Goal: Navigation & Orientation: Go to known website

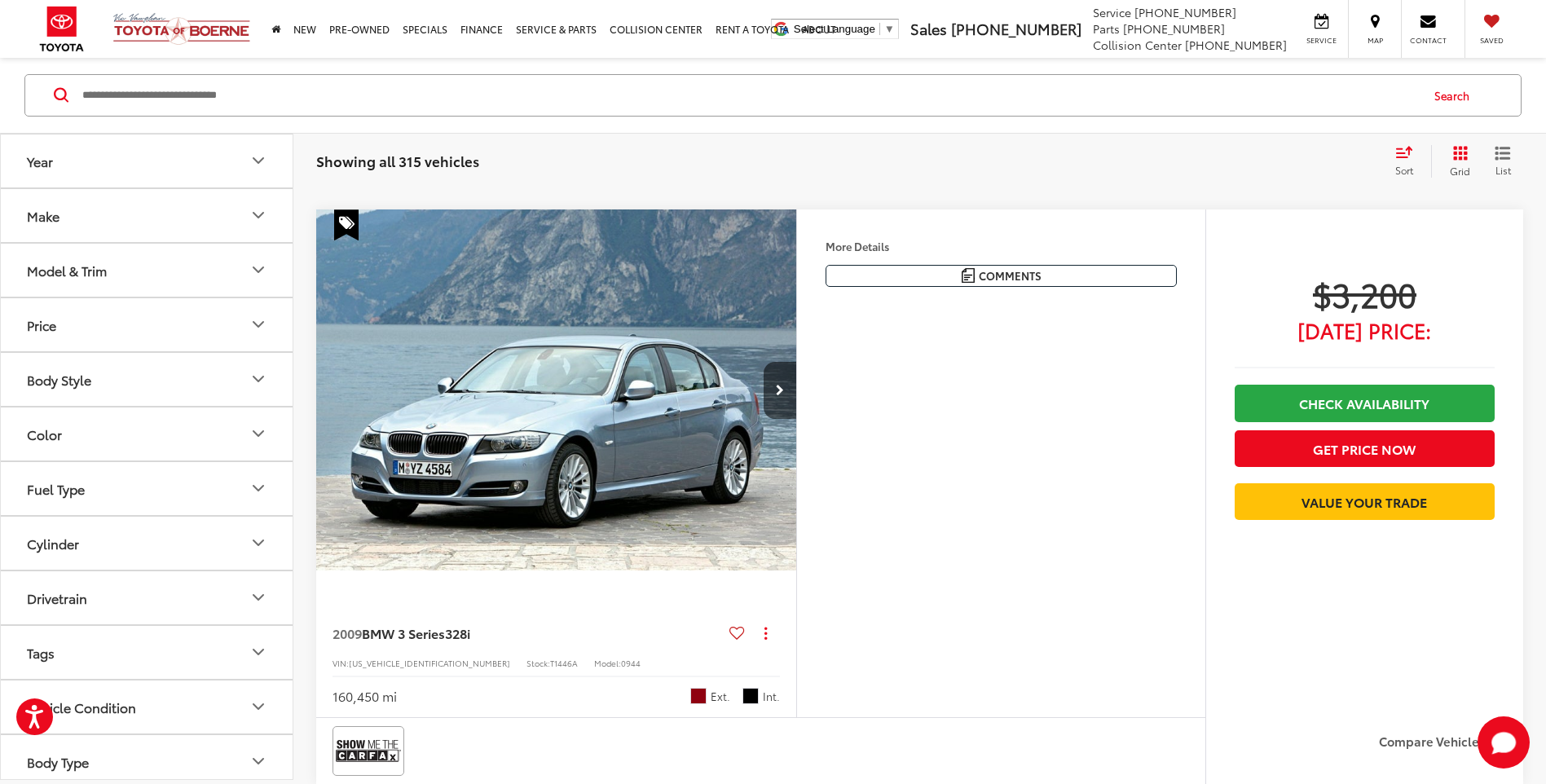
scroll to position [3238, 0]
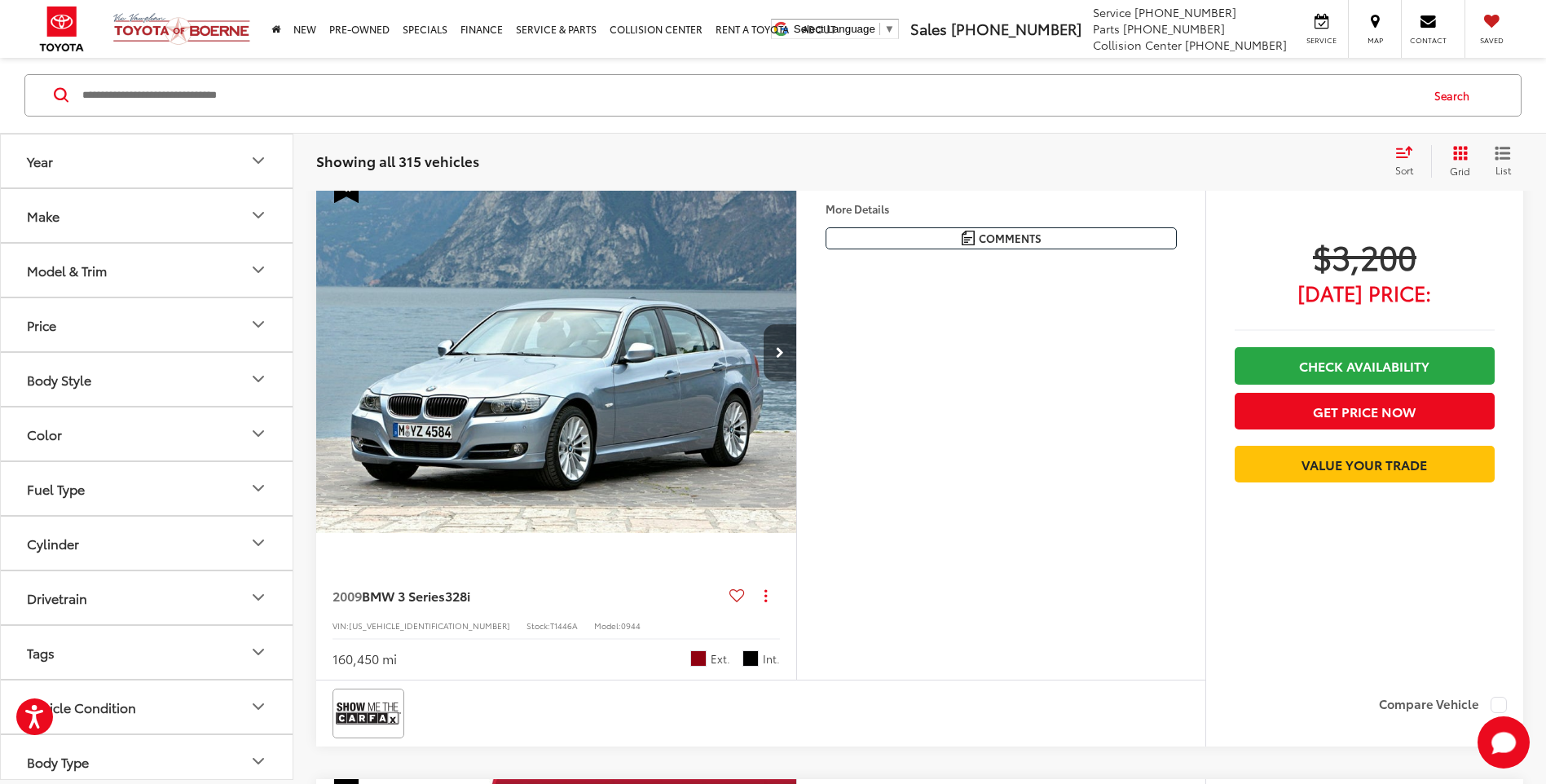
click at [783, 355] on icon "Next image" at bounding box center [780, 353] width 8 height 12
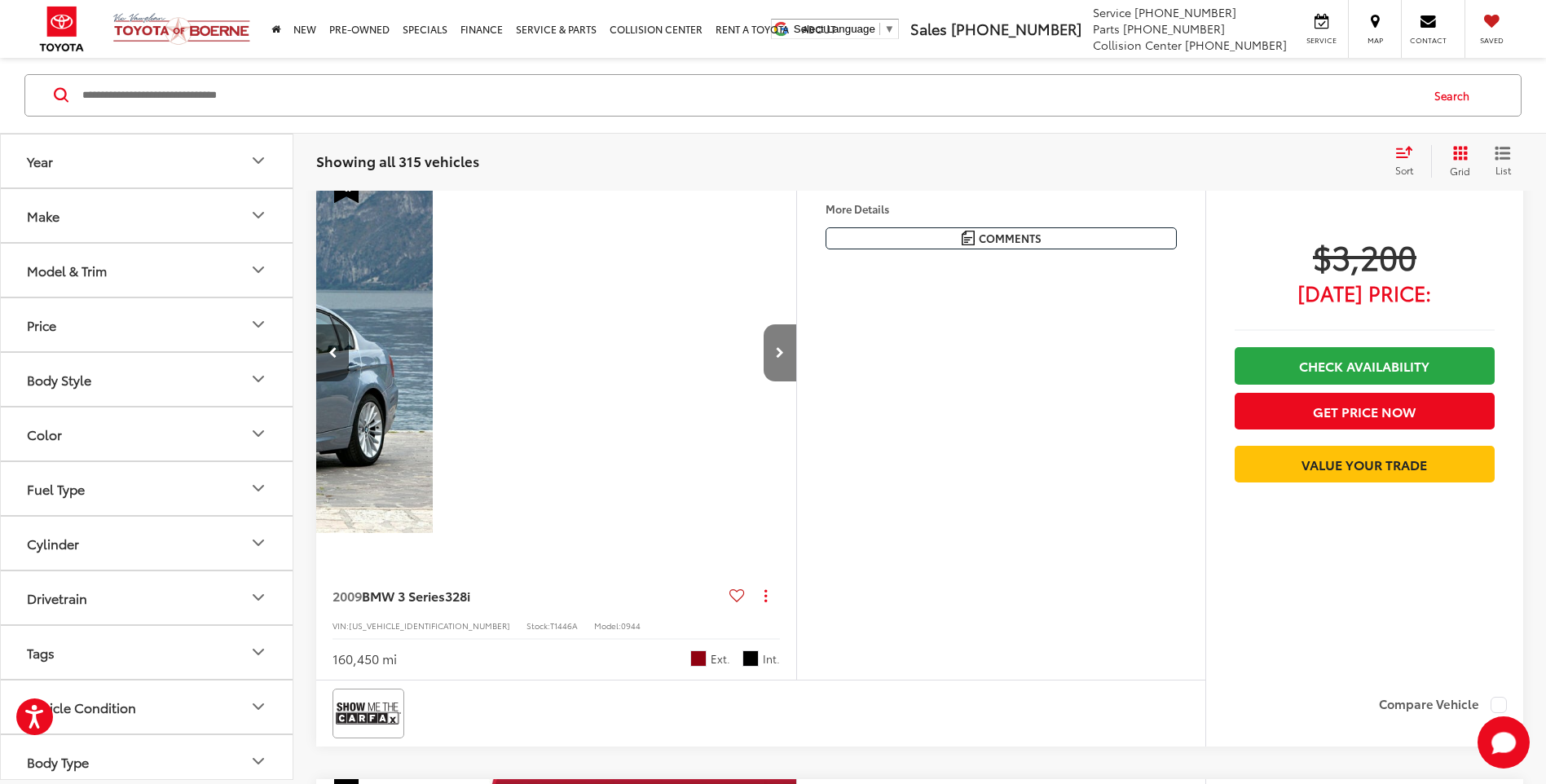
scroll to position [0, 483]
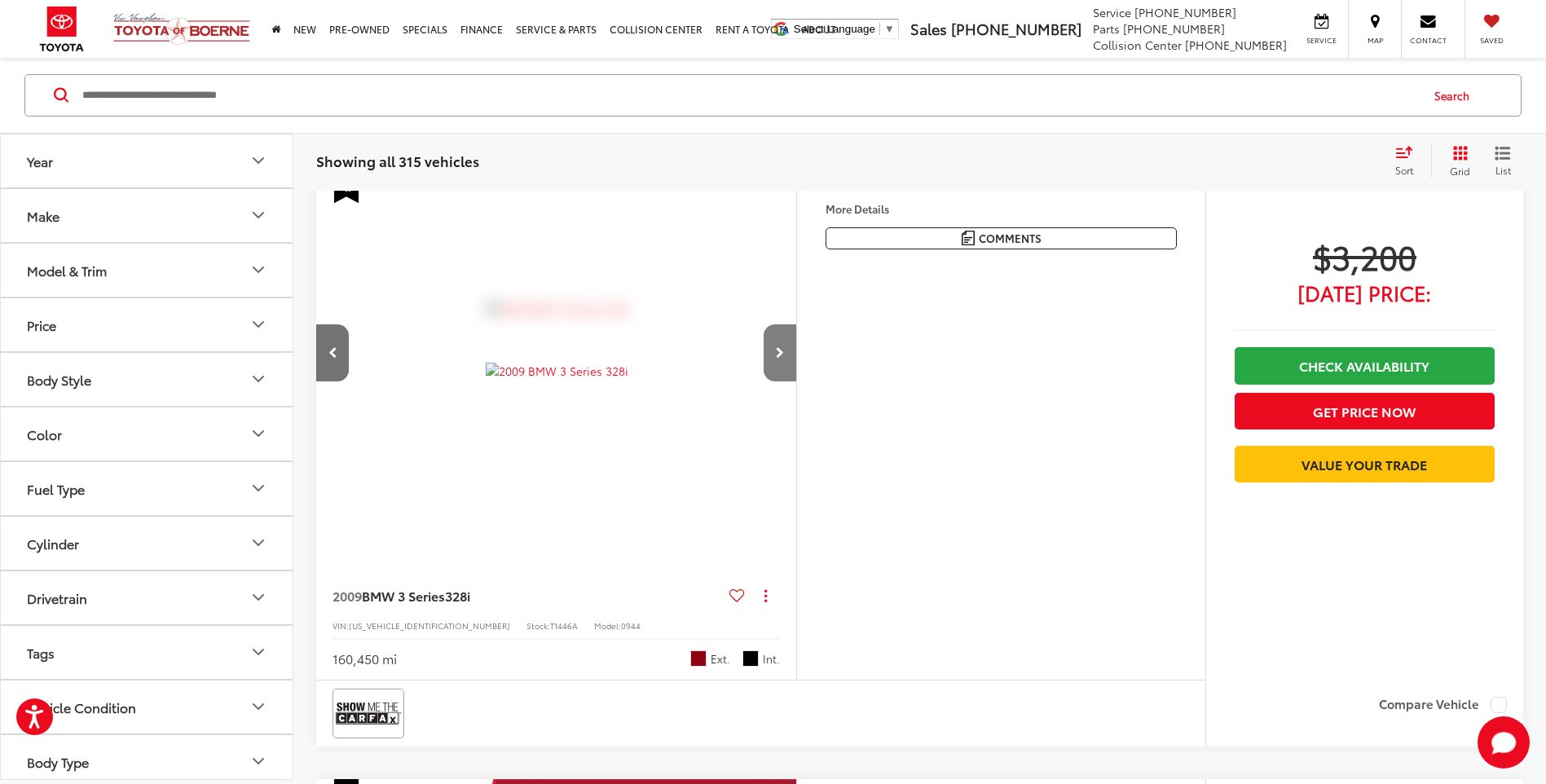
click at [778, 352] on icon "Next image" at bounding box center [780, 353] width 8 height 12
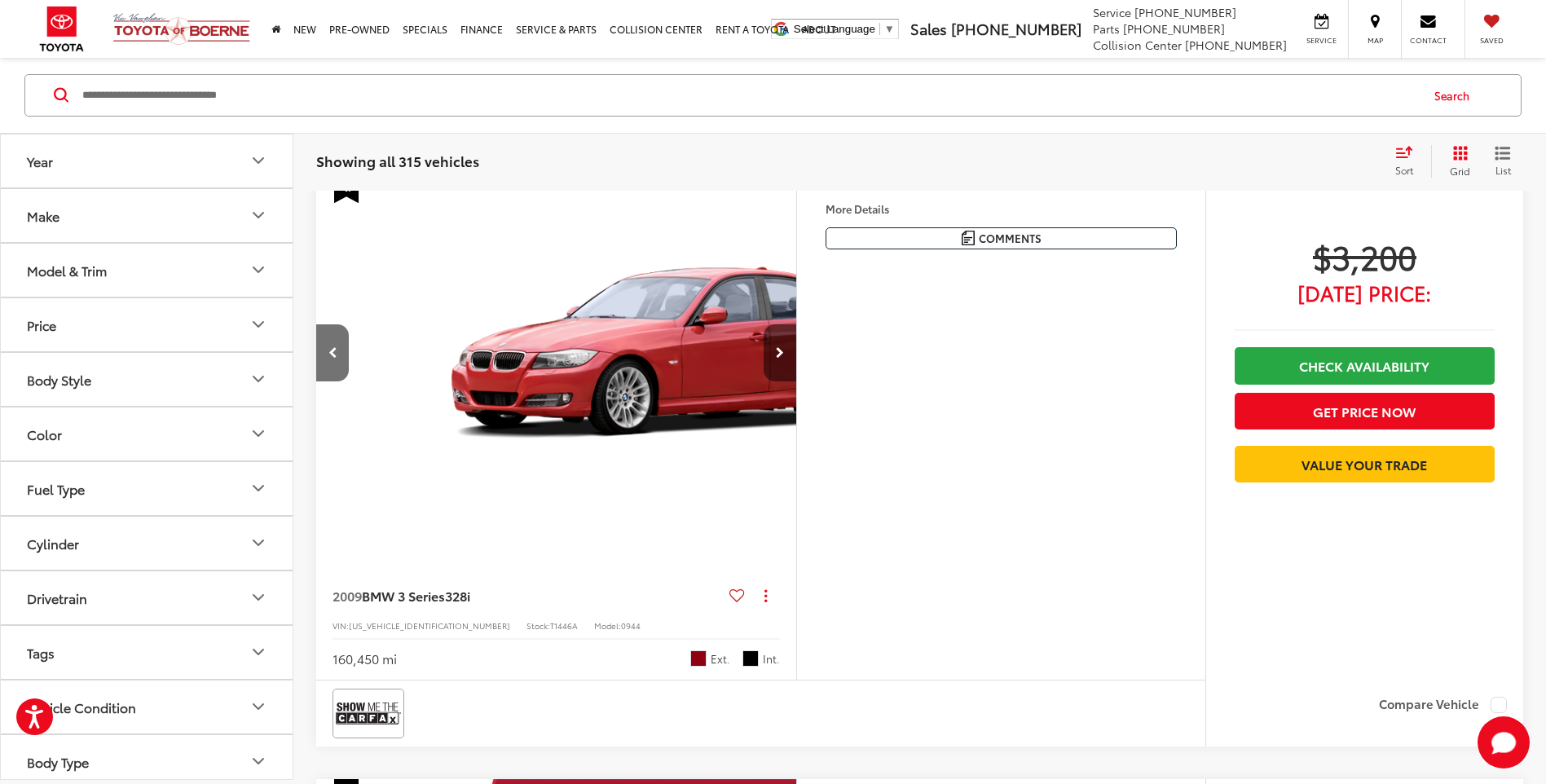
scroll to position [0, 965]
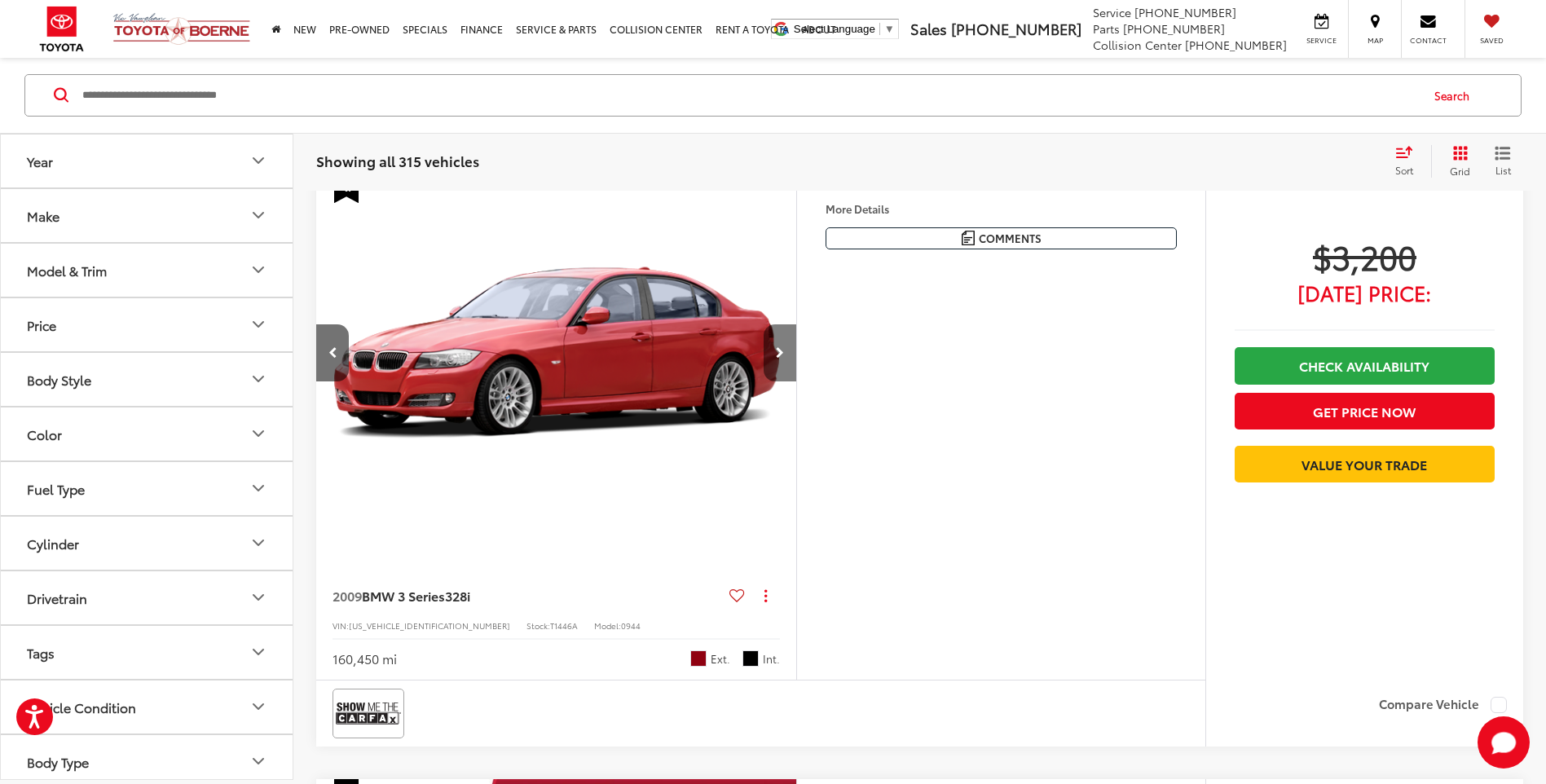
click at [778, 352] on icon "Next image" at bounding box center [780, 353] width 8 height 12
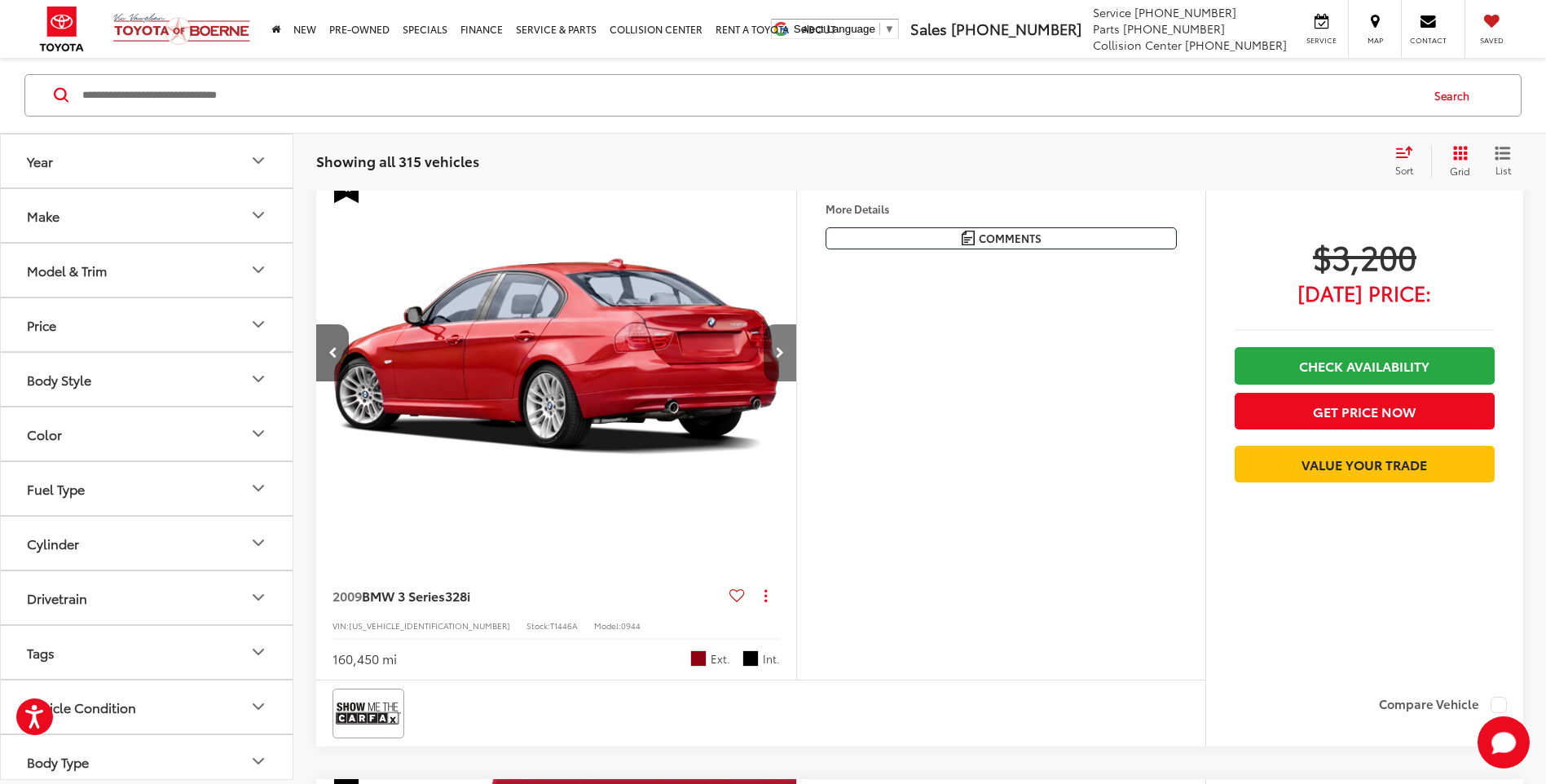
click at [778, 351] on button "Next image" at bounding box center [779, 352] width 33 height 57
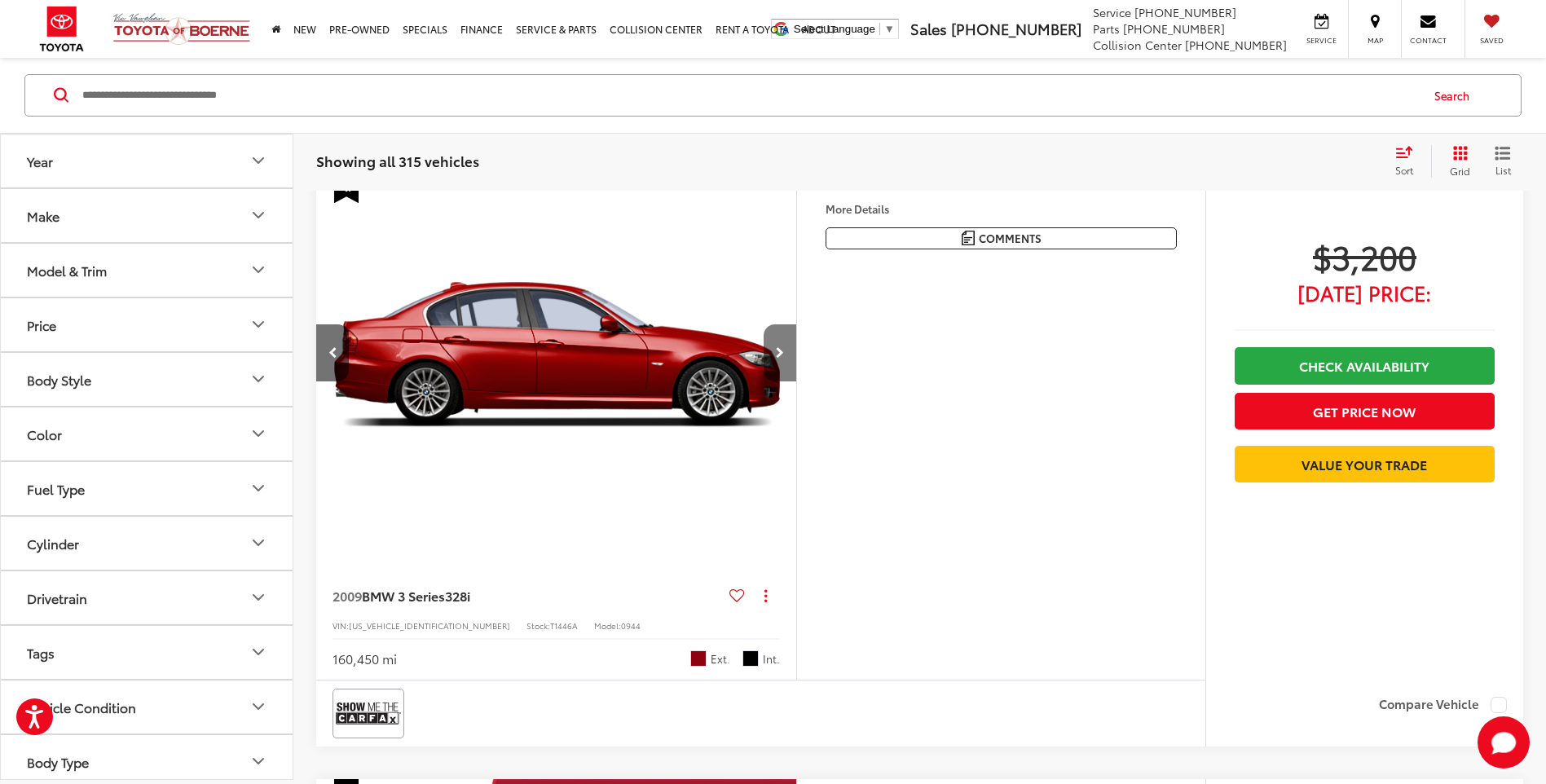
click at [778, 351] on button "Next image" at bounding box center [779, 352] width 33 height 57
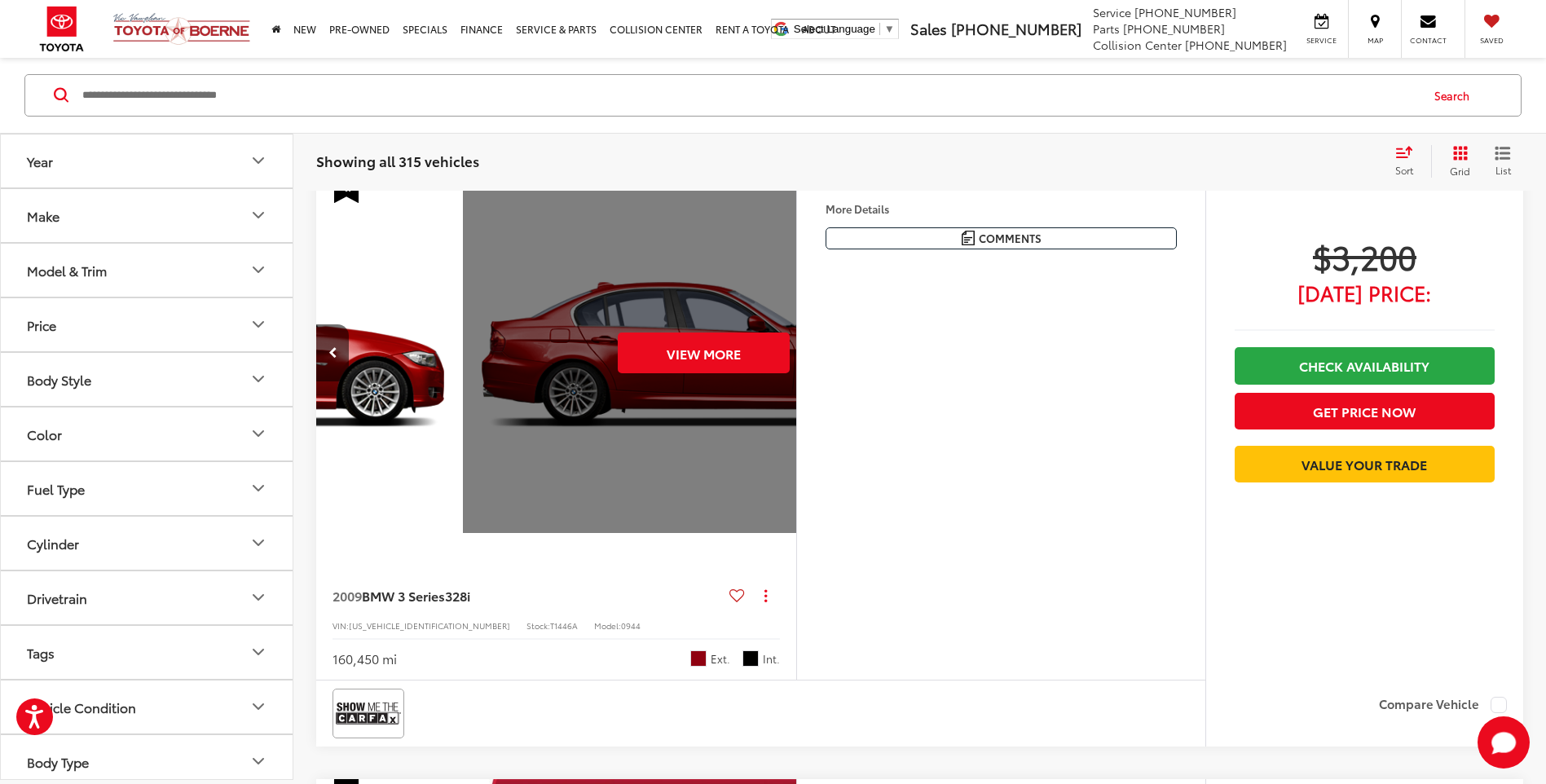
scroll to position [0, 2413]
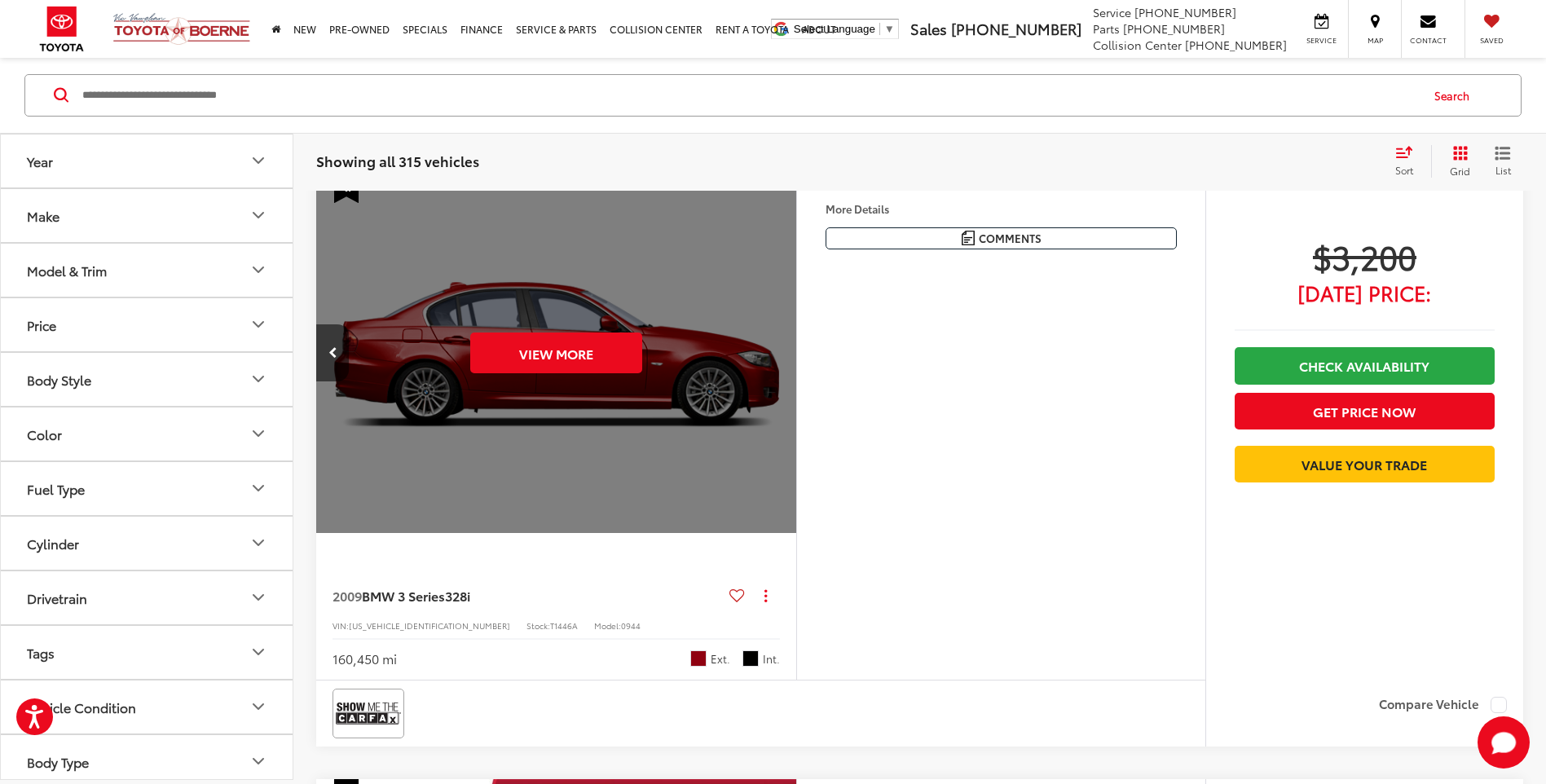
click at [778, 351] on div "View More" at bounding box center [557, 352] width 483 height 362
